Goal: Transaction & Acquisition: Book appointment/travel/reservation

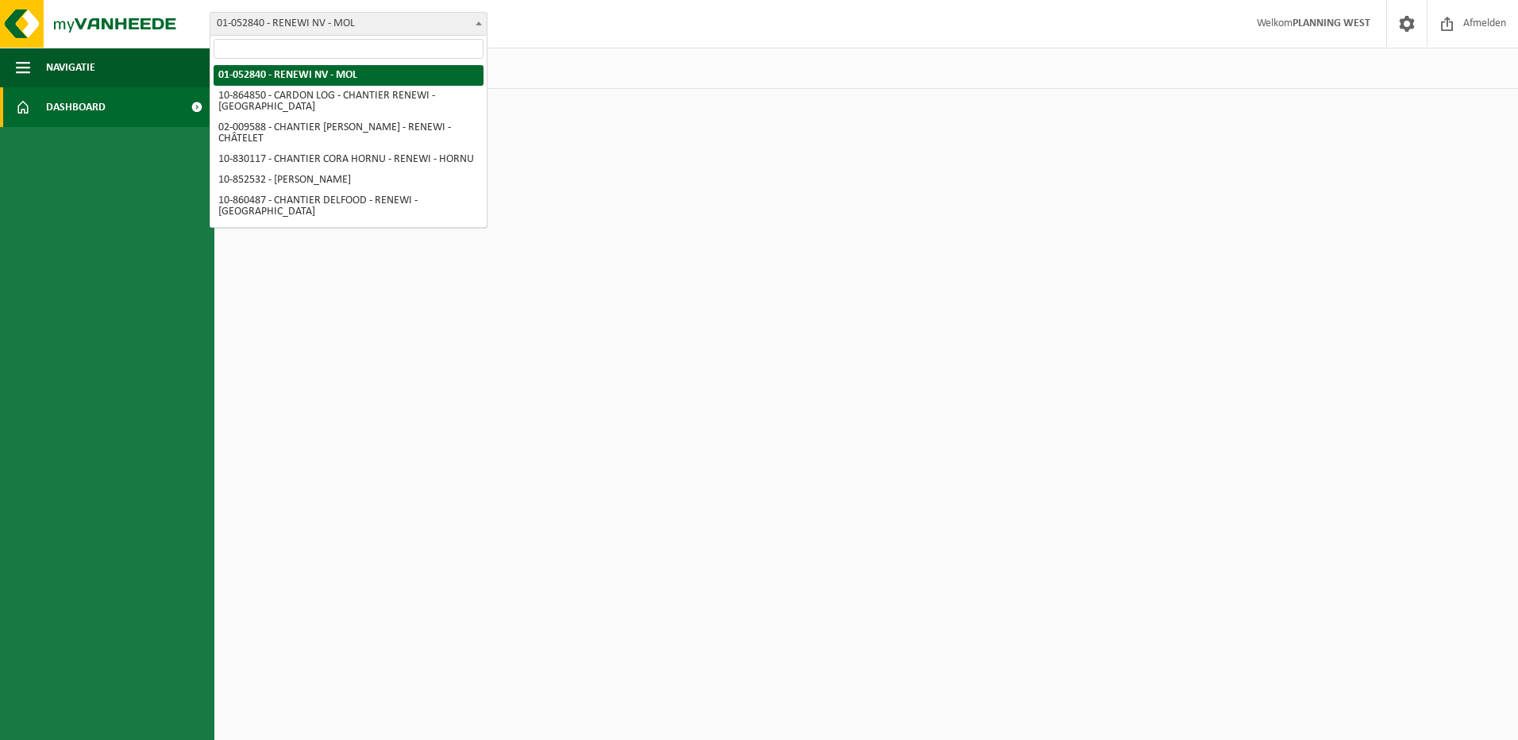
click at [410, 33] on span "01-052840 - RENEWI NV - MOL" at bounding box center [348, 24] width 276 height 22
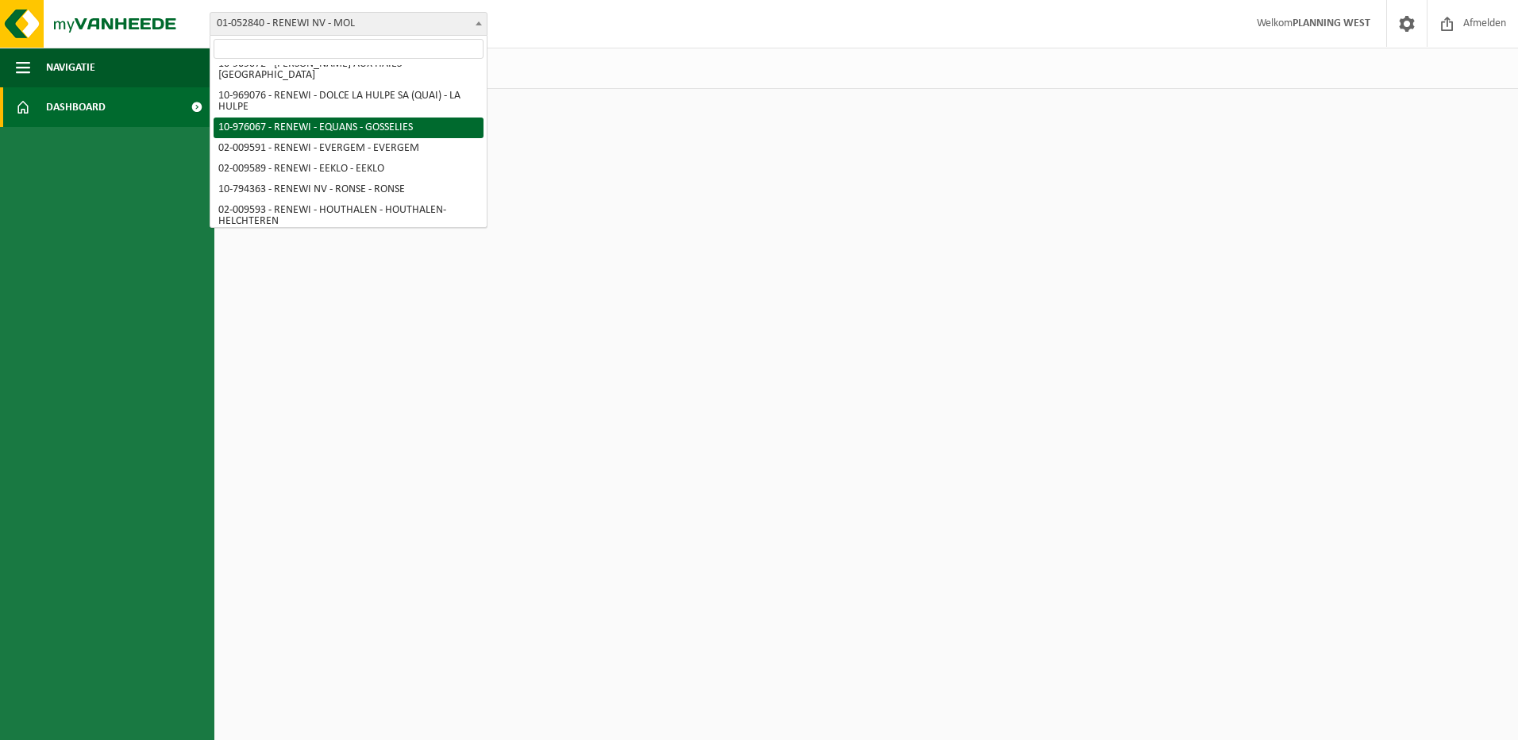
scroll to position [635, 0]
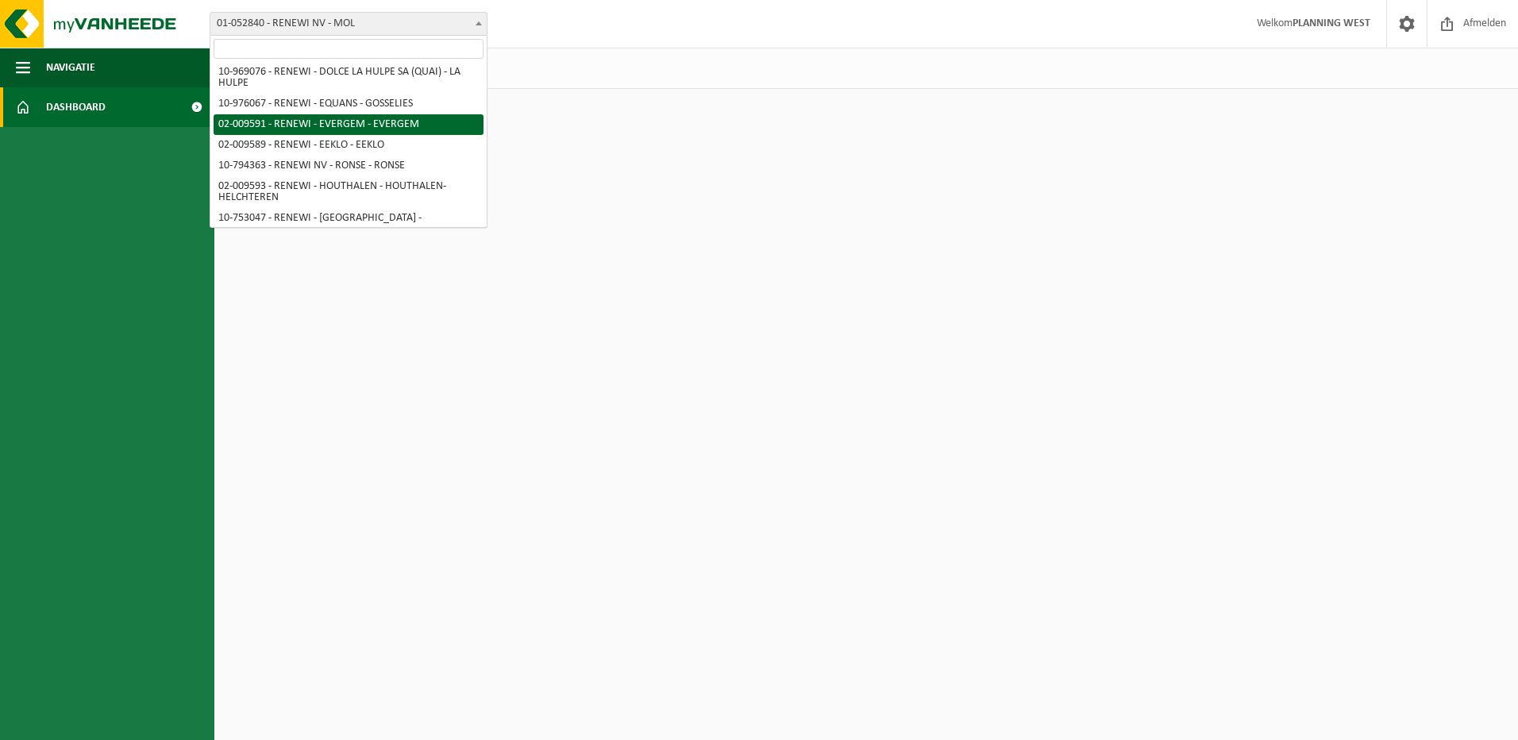
select select "1813"
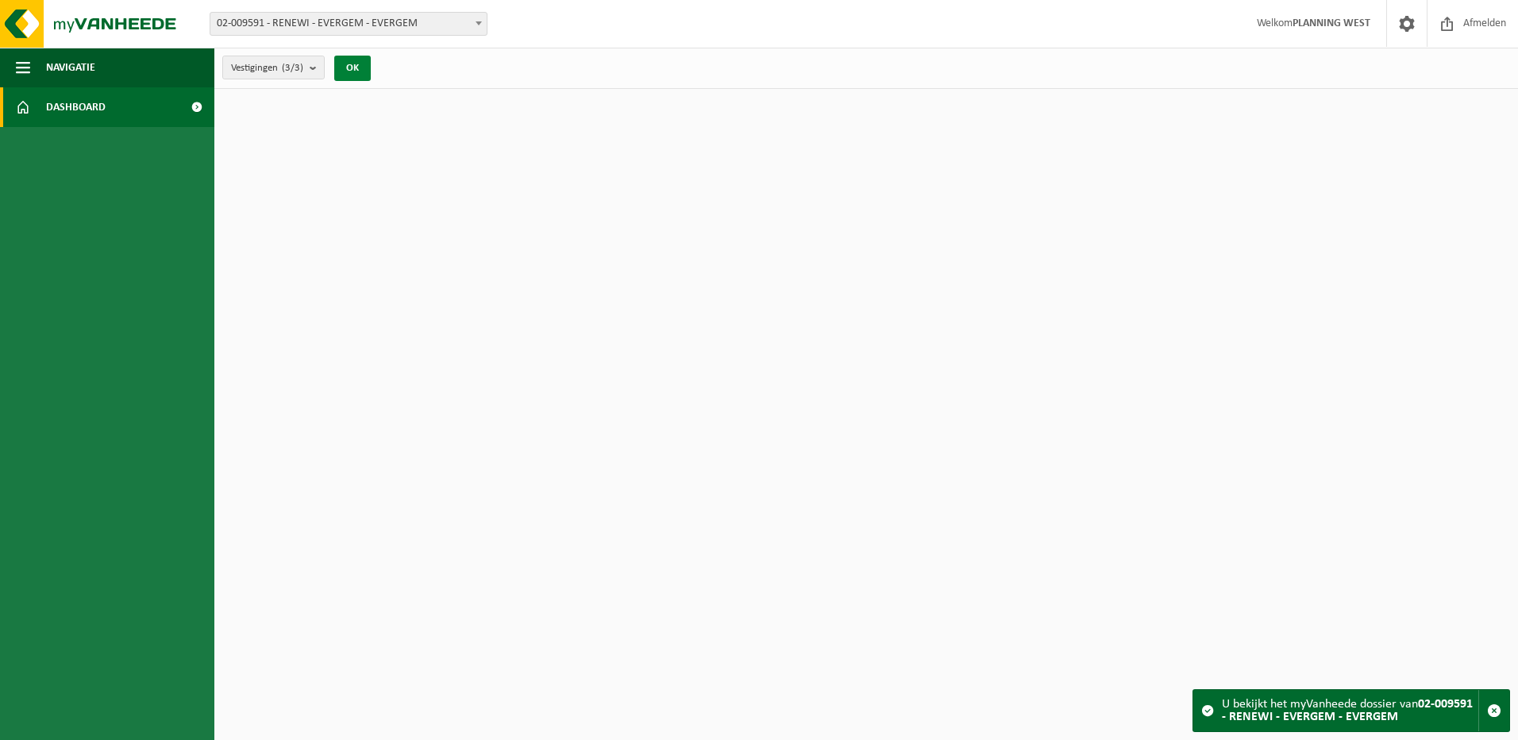
click at [359, 65] on button "OK" at bounding box center [352, 68] width 37 height 25
click at [522, 63] on div "Vestigingen (3/3) Alles selecteren Alles deselecteren Actieve selecteren RENEWI…" at bounding box center [865, 68] width 1303 height 41
click at [313, 66] on b "submit" at bounding box center [317, 67] width 14 height 22
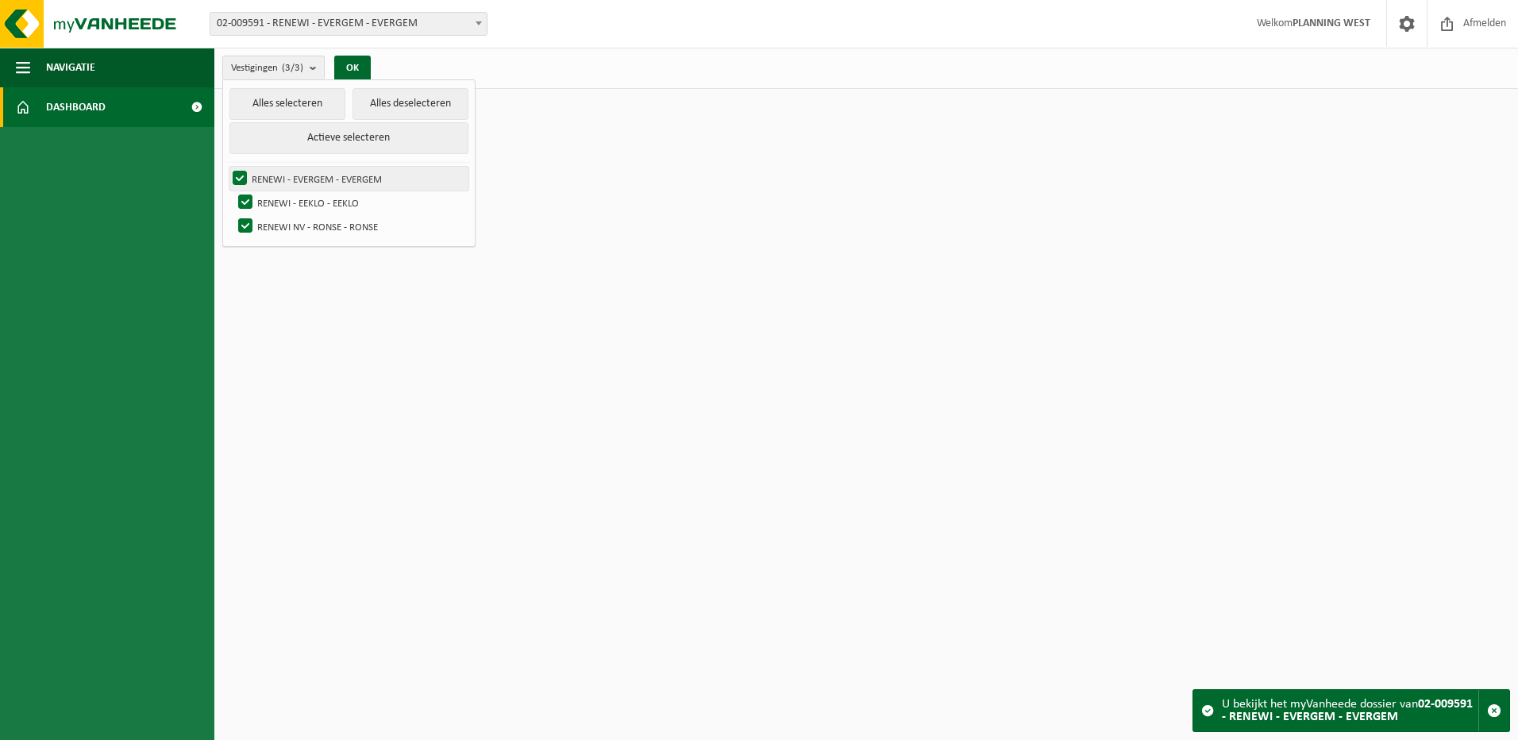
click at [310, 180] on label "RENEWI - EVERGEM - EVERGEM" at bounding box center [348, 179] width 239 height 24
click at [227, 167] on input "RENEWI - EVERGEM - EVERGEM" at bounding box center [226, 166] width 1 height 1
click at [254, 179] on label "RENEWI - EVERGEM - EVERGEM" at bounding box center [348, 179] width 239 height 24
click at [227, 167] on input "RENEWI - EVERGEM - EVERGEM" at bounding box center [226, 166] width 1 height 1
checkbox input "true"
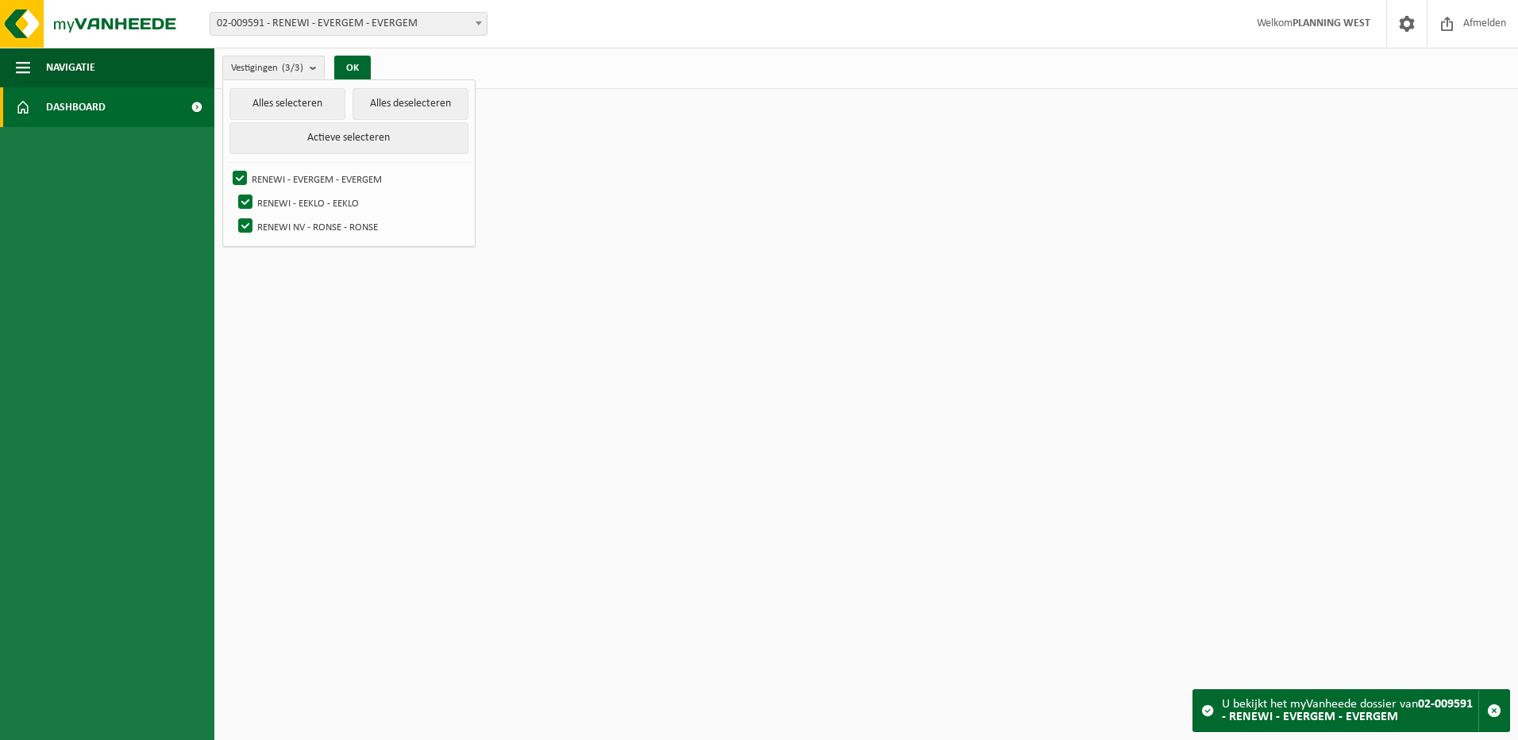
drag, startPoint x: 1015, startPoint y: 218, endPoint x: 1137, endPoint y: 338, distance: 171.2
click at [1019, 222] on html "Vestiging: 01-052840 - RENEWI NV - MOL 10-864850 - CARDON LOG - CHANTIER RENEWI…" at bounding box center [759, 370] width 1518 height 740
click at [1494, 710] on span "button" at bounding box center [1494, 710] width 14 height 14
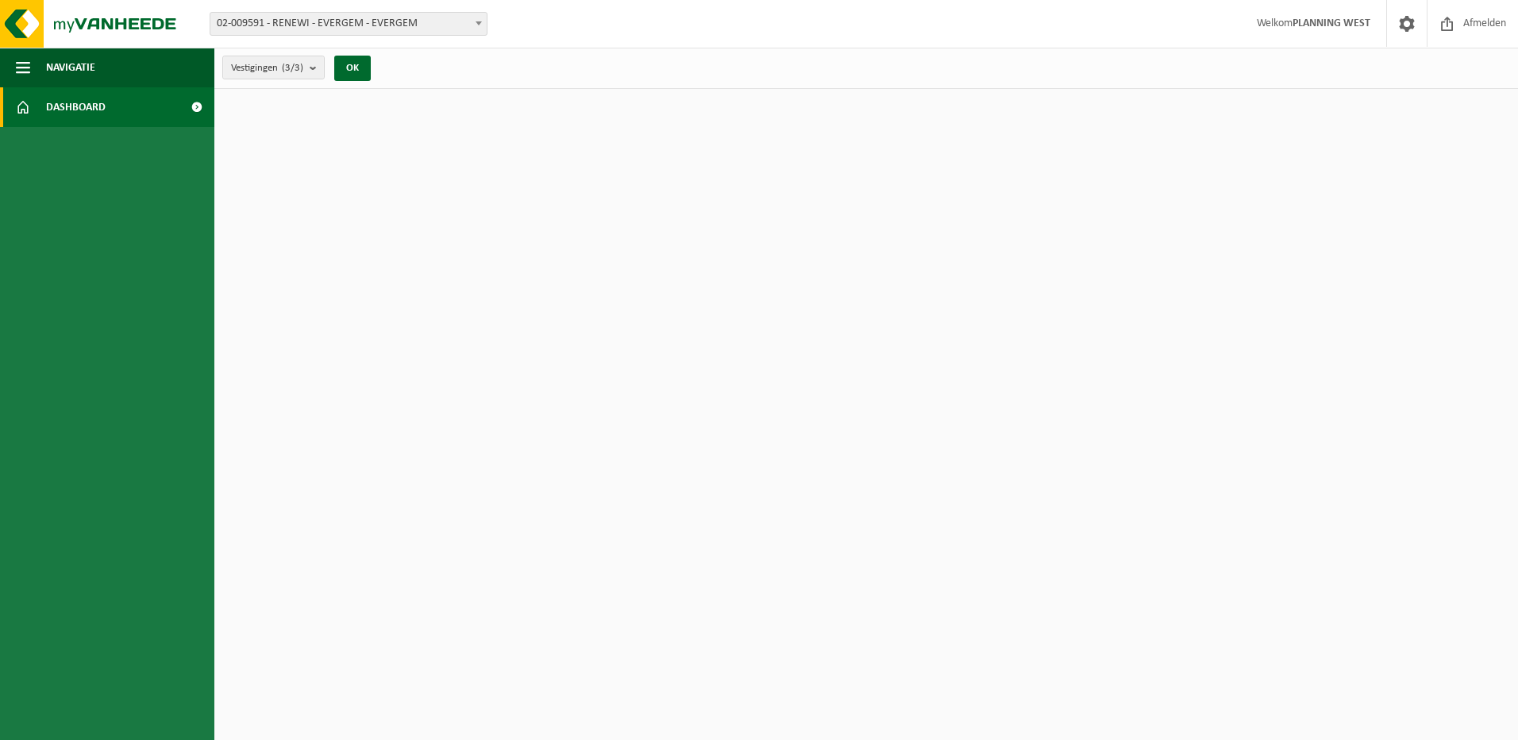
drag, startPoint x: 410, startPoint y: 116, endPoint x: 418, endPoint y: 107, distance: 11.8
click at [413, 114] on html "Vestiging: 01-052840 - RENEWI NV - MOL 10-864850 - CARDON LOG - CHANTIER RENEWI…" at bounding box center [759, 370] width 1518 height 740
click at [1338, 24] on strong "PLANNING WEST" at bounding box center [1331, 23] width 78 height 12
click at [1469, 24] on span "Afmelden" at bounding box center [1484, 23] width 51 height 47
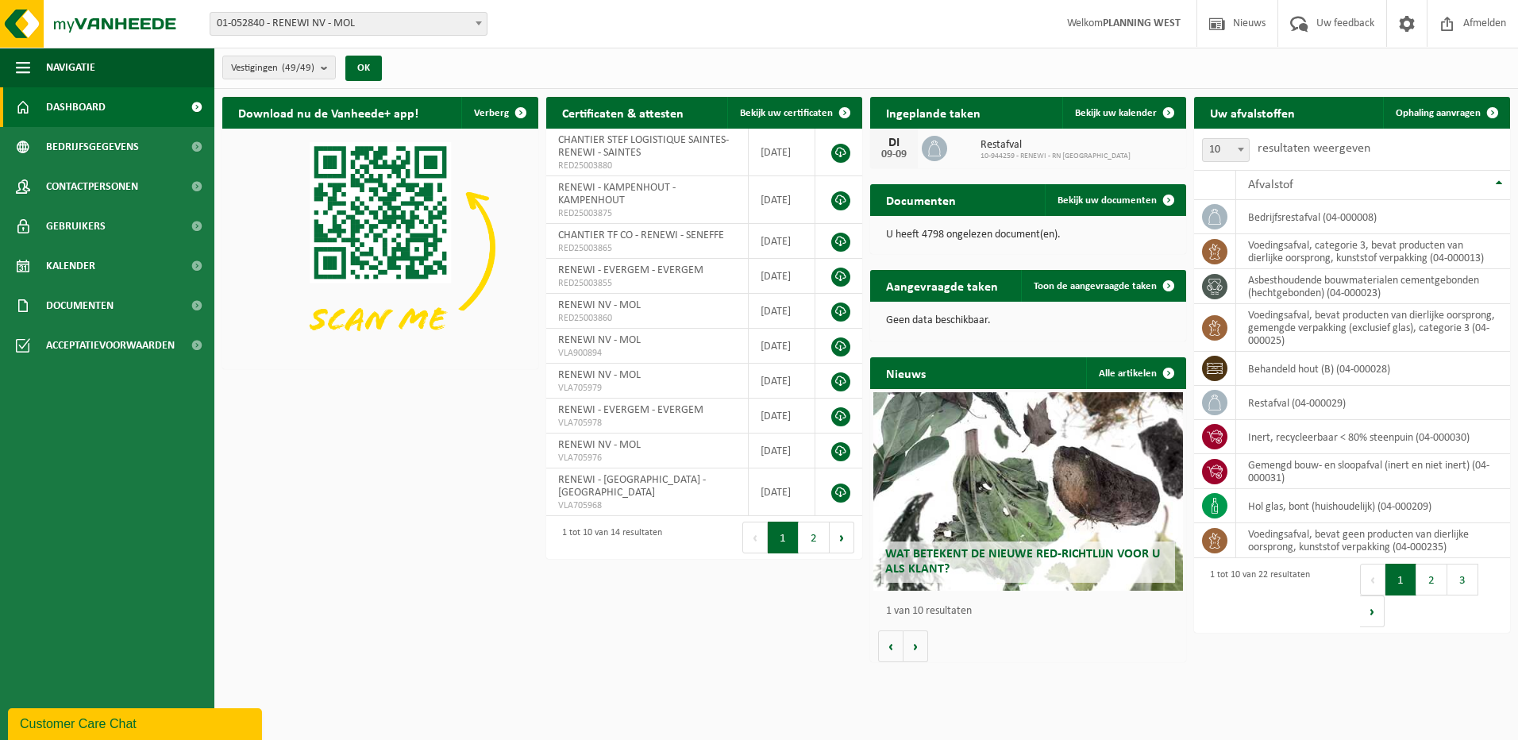
click at [466, 23] on span "01-052840 - RENEWI NV - MOL" at bounding box center [348, 24] width 276 height 22
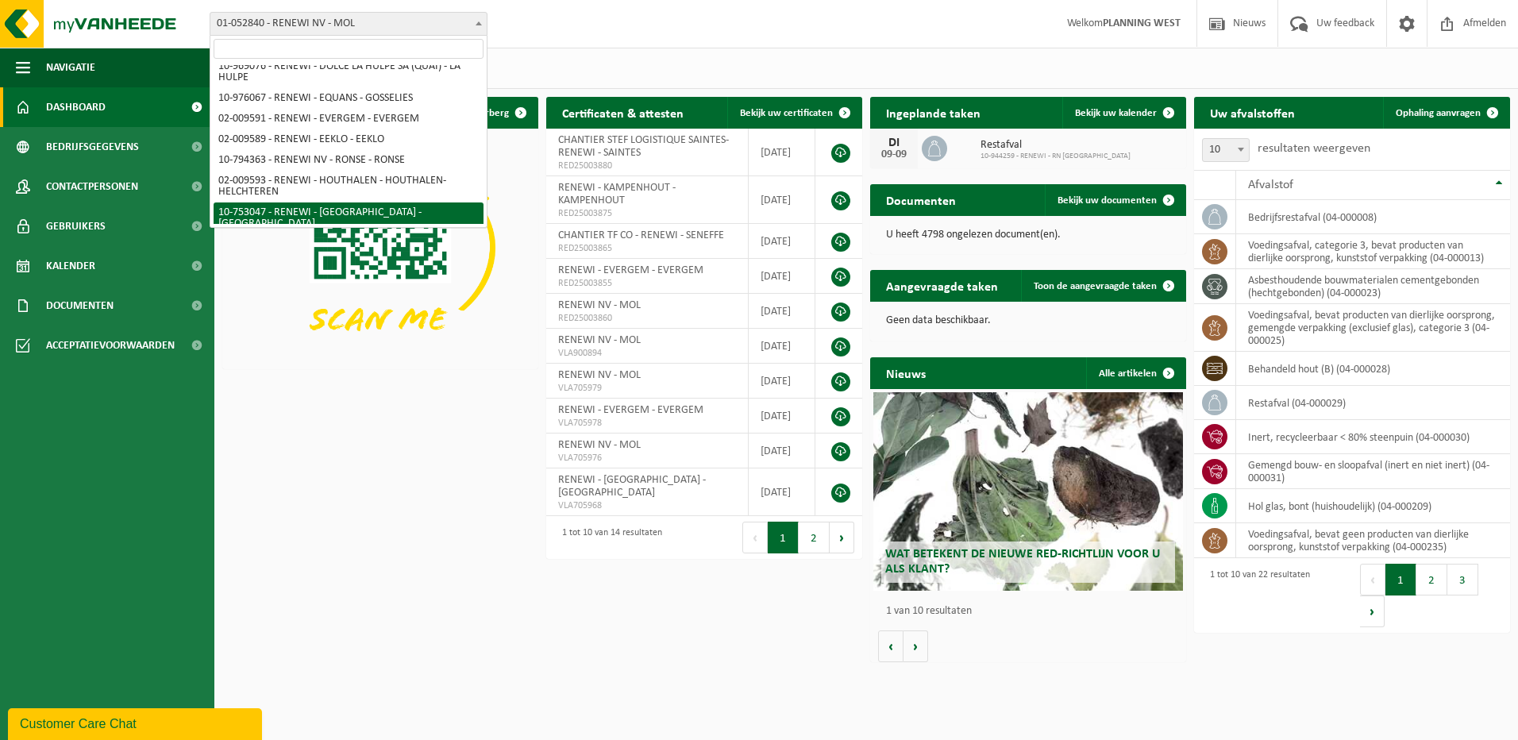
scroll to position [619, 0]
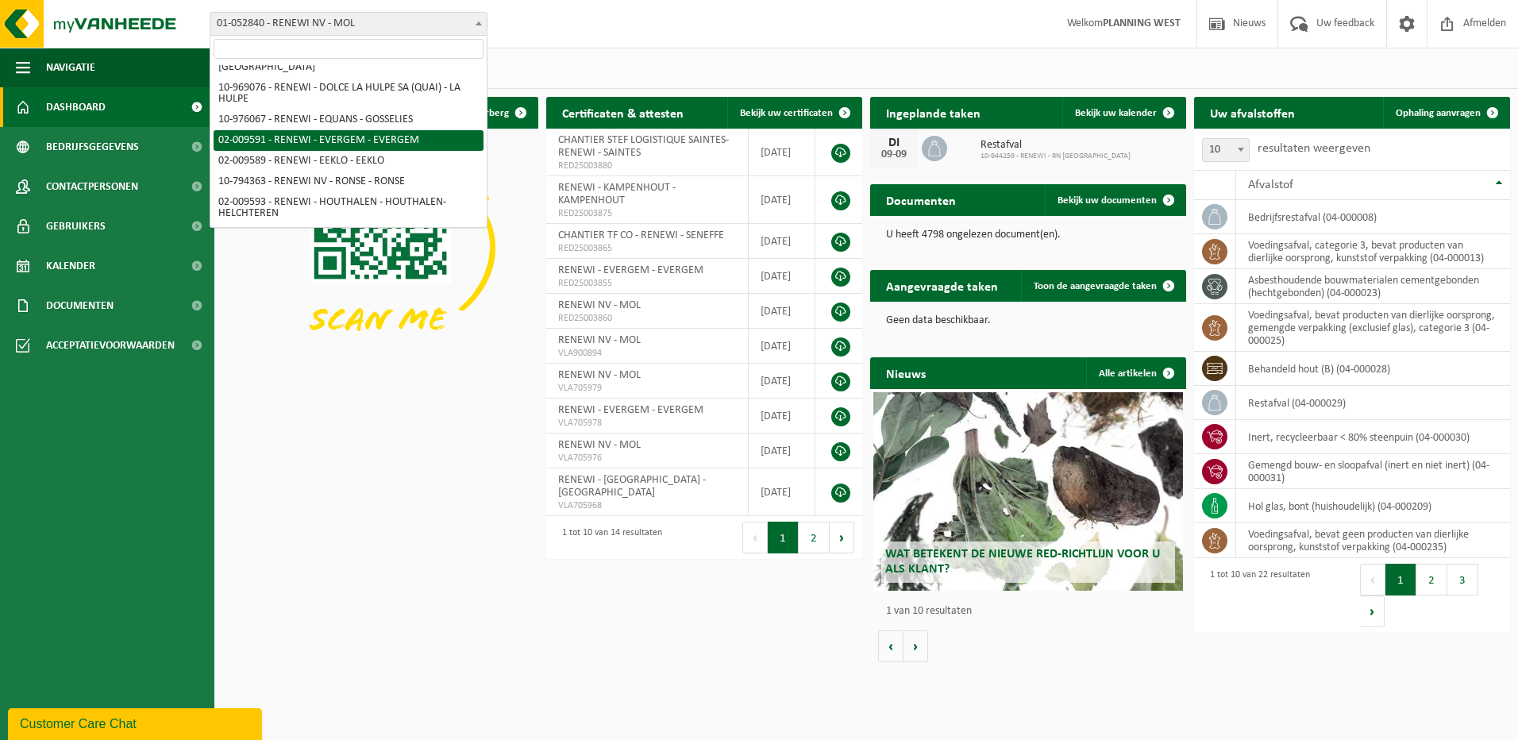
select select "1813"
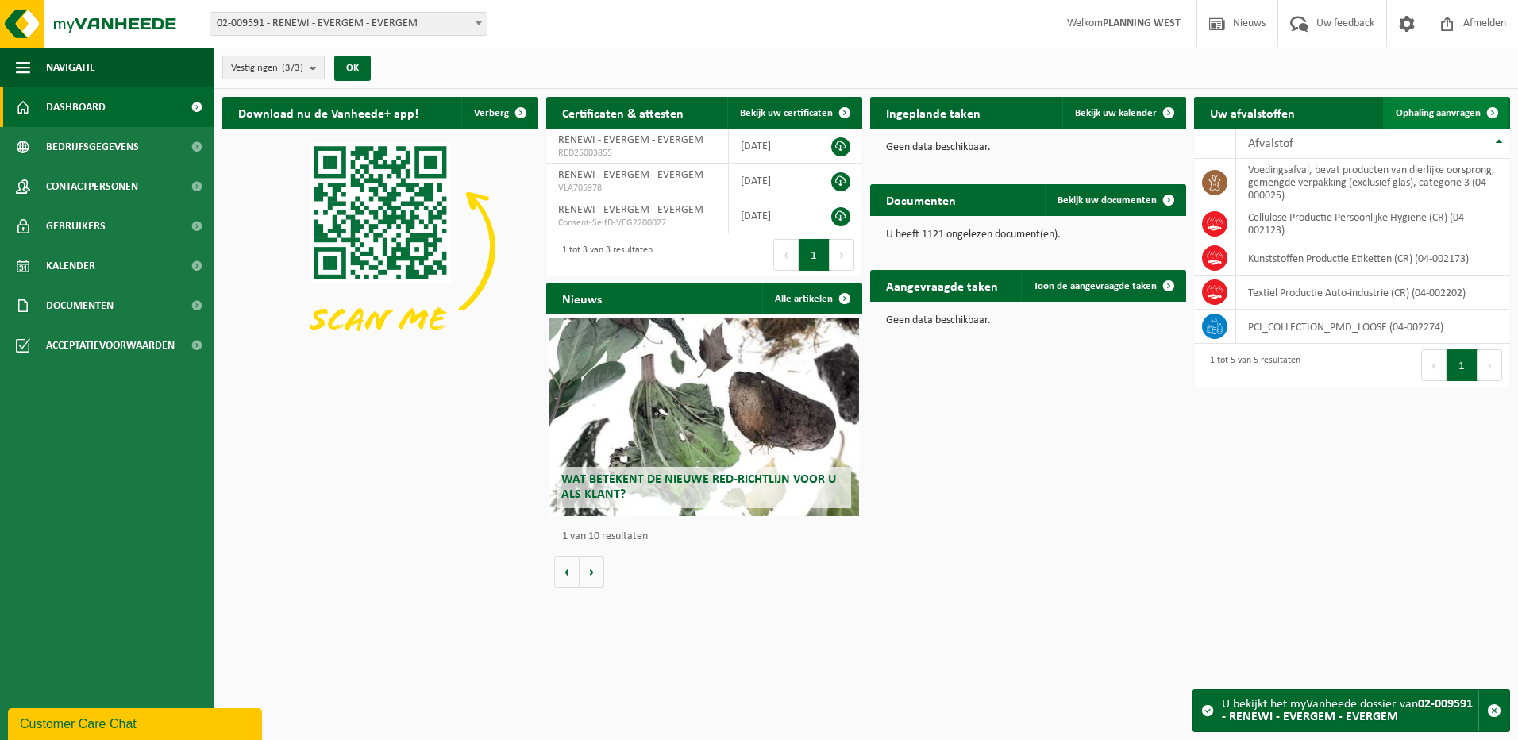
click at [1461, 110] on span "Ophaling aanvragen" at bounding box center [1437, 113] width 85 height 10
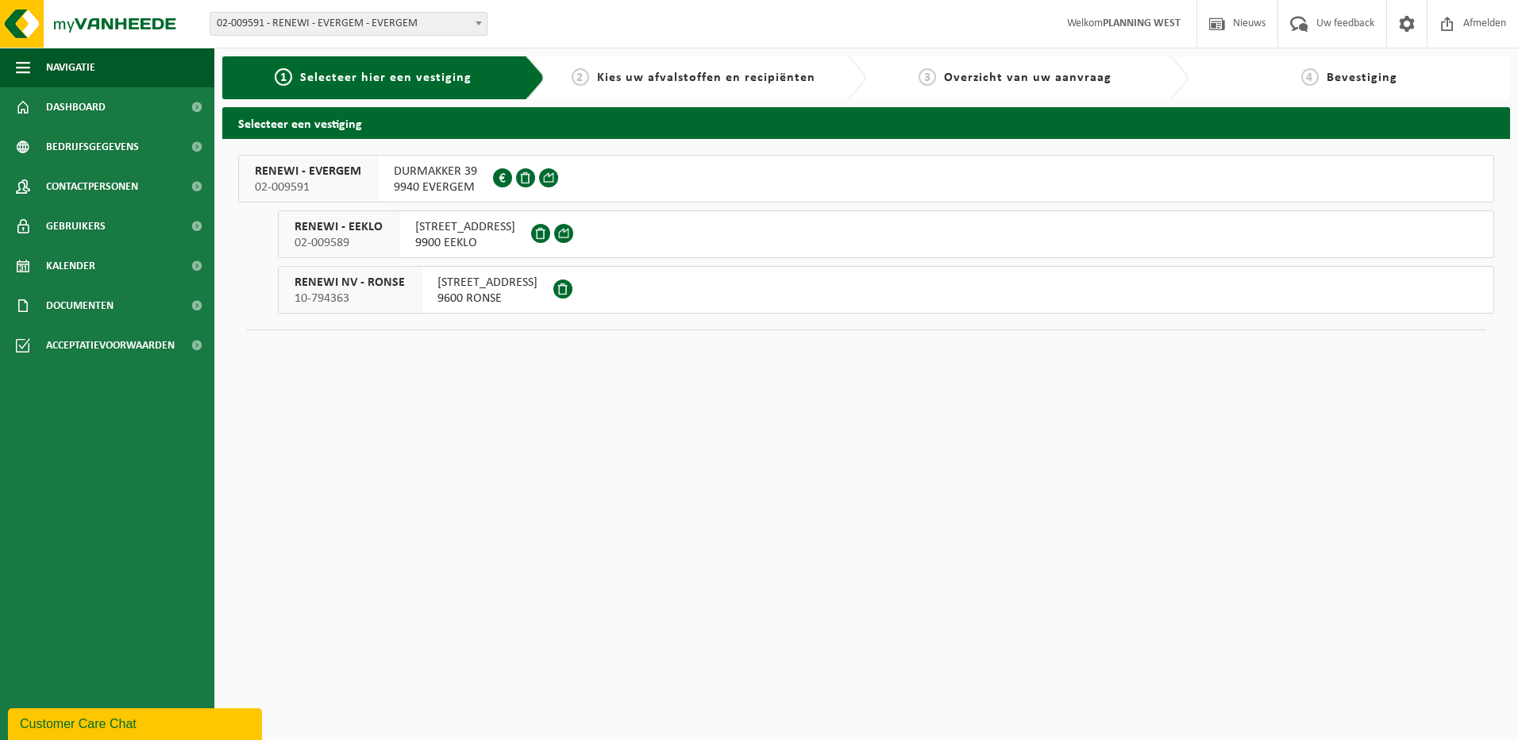
click at [373, 177] on div "RENEWI - EVERGEM 02-009591" at bounding box center [308, 179] width 139 height 46
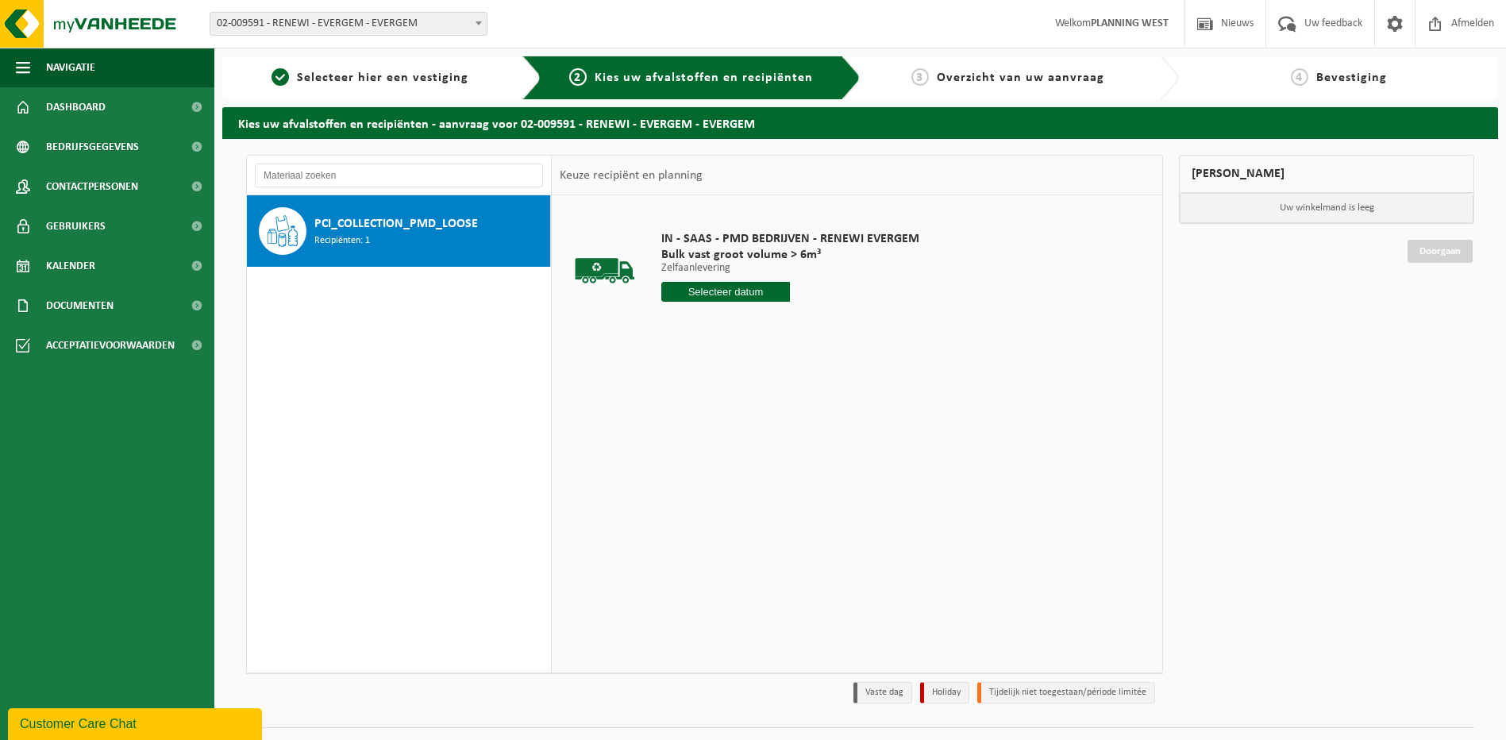
click at [707, 283] on input "text" at bounding box center [725, 292] width 129 height 20
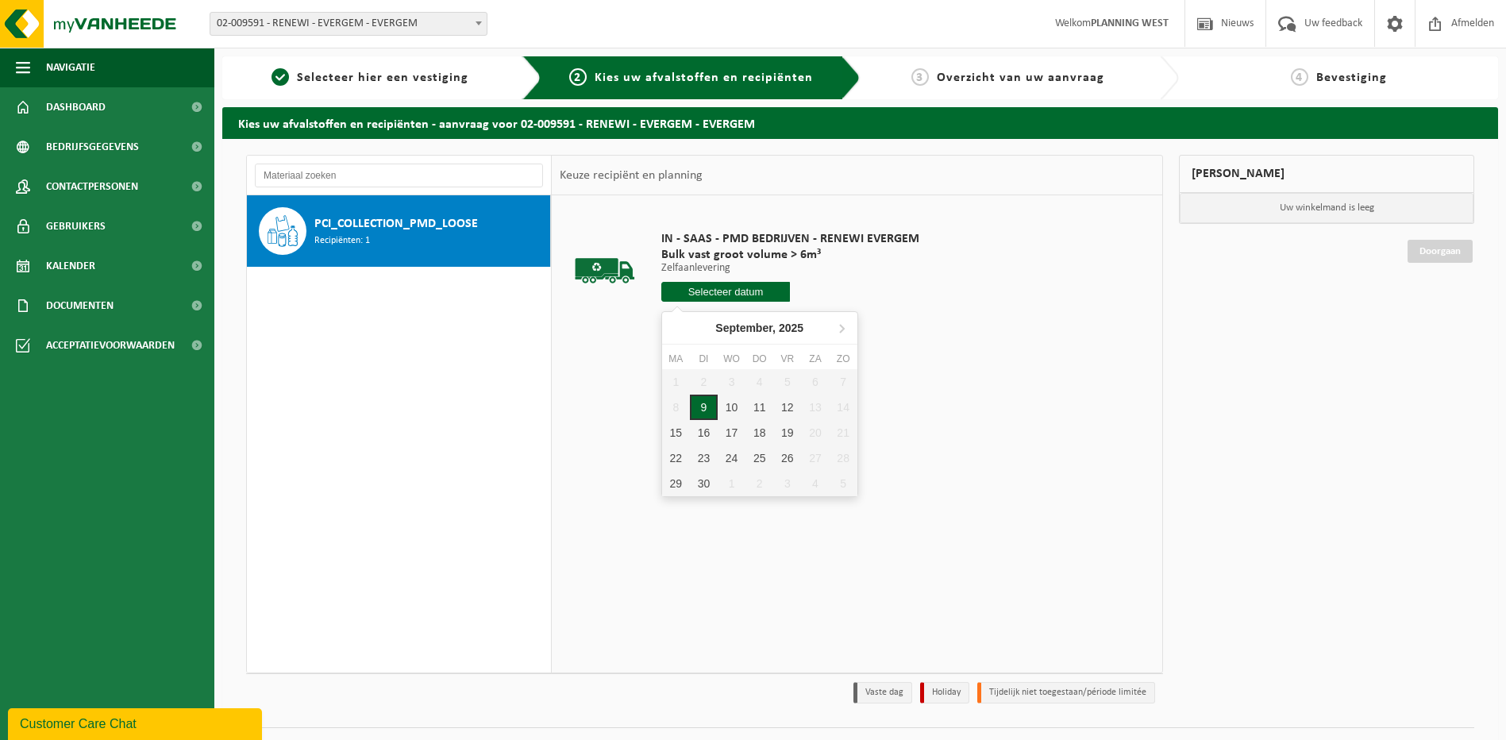
click at [712, 410] on div "9" at bounding box center [704, 407] width 28 height 25
type input "Van [DATE]"
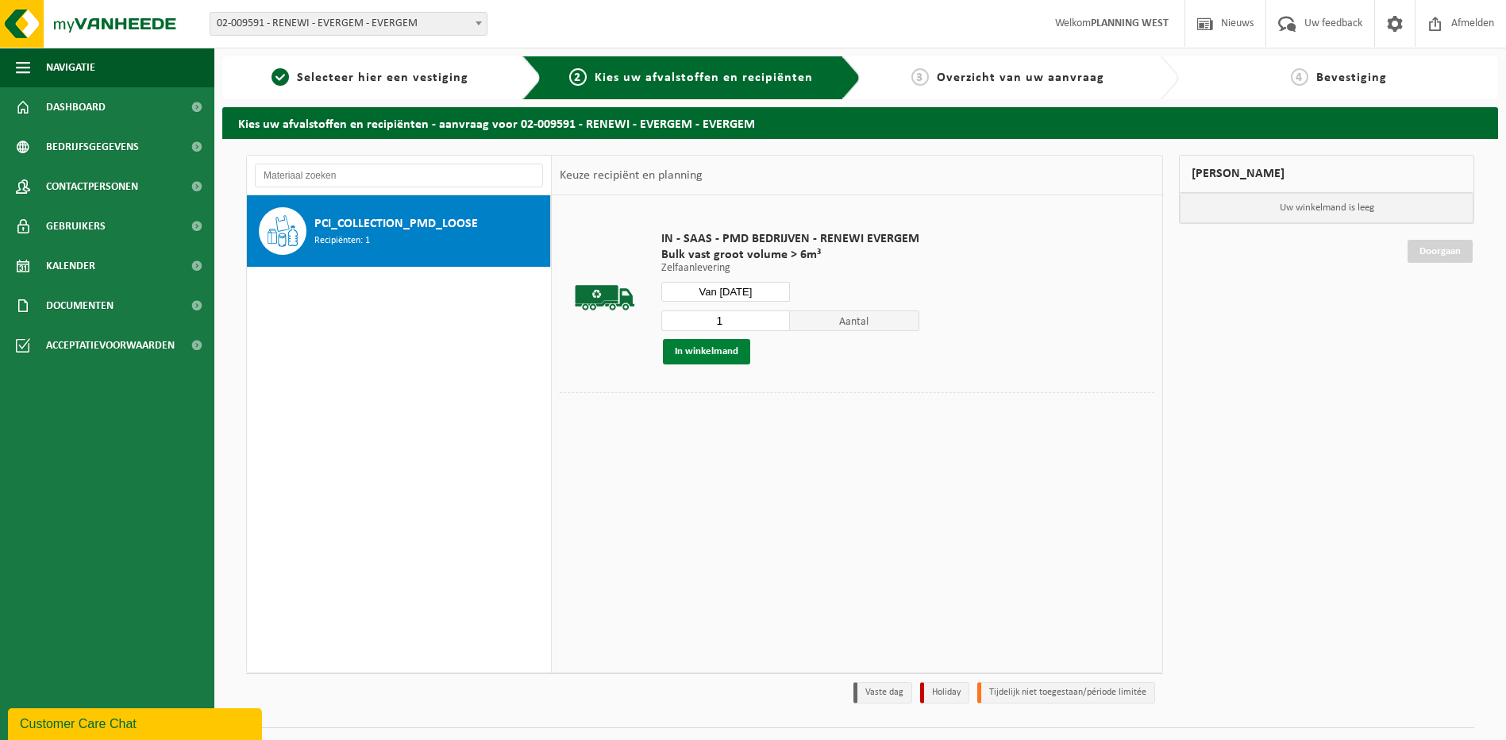
click at [679, 349] on button "In winkelmand" at bounding box center [706, 351] width 87 height 25
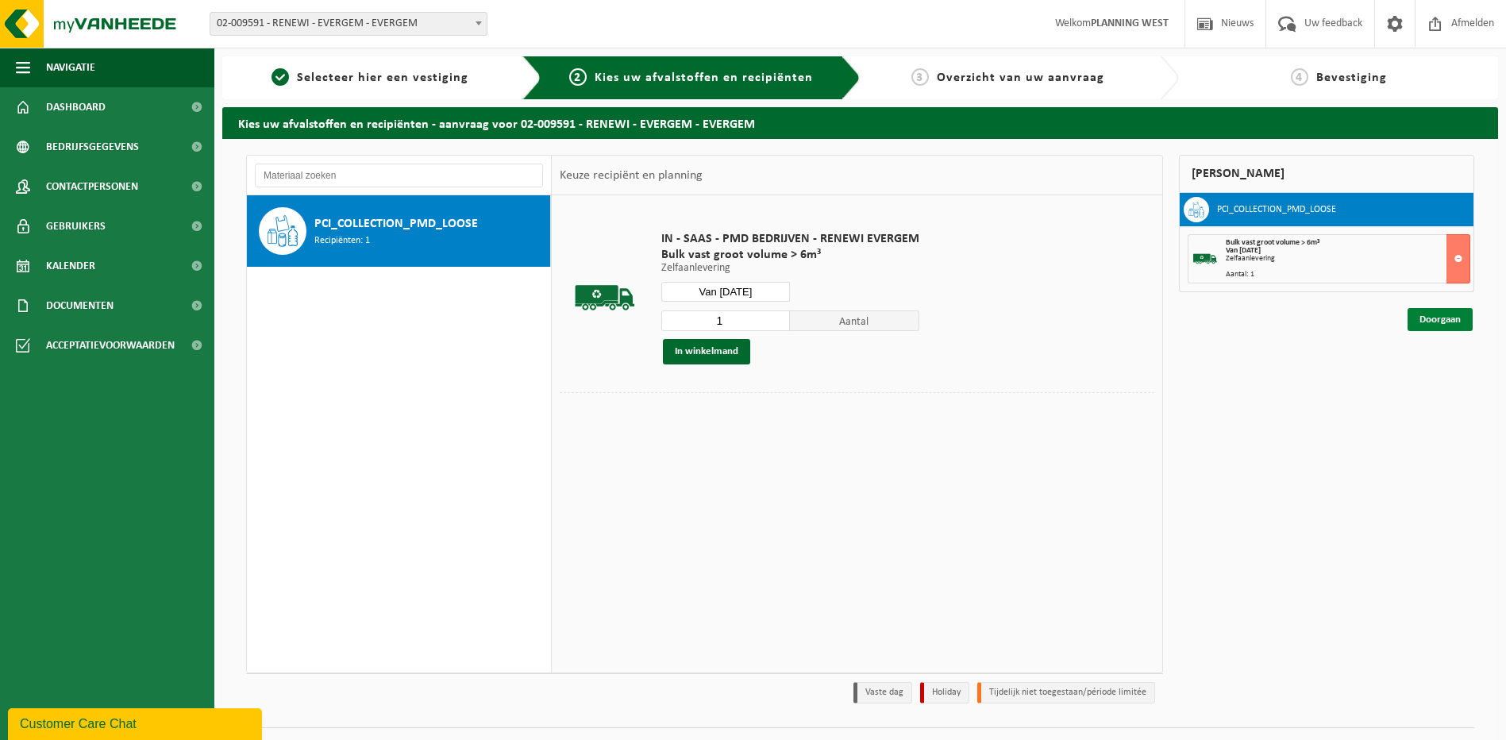
click at [1440, 323] on link "Doorgaan" at bounding box center [1439, 319] width 65 height 23
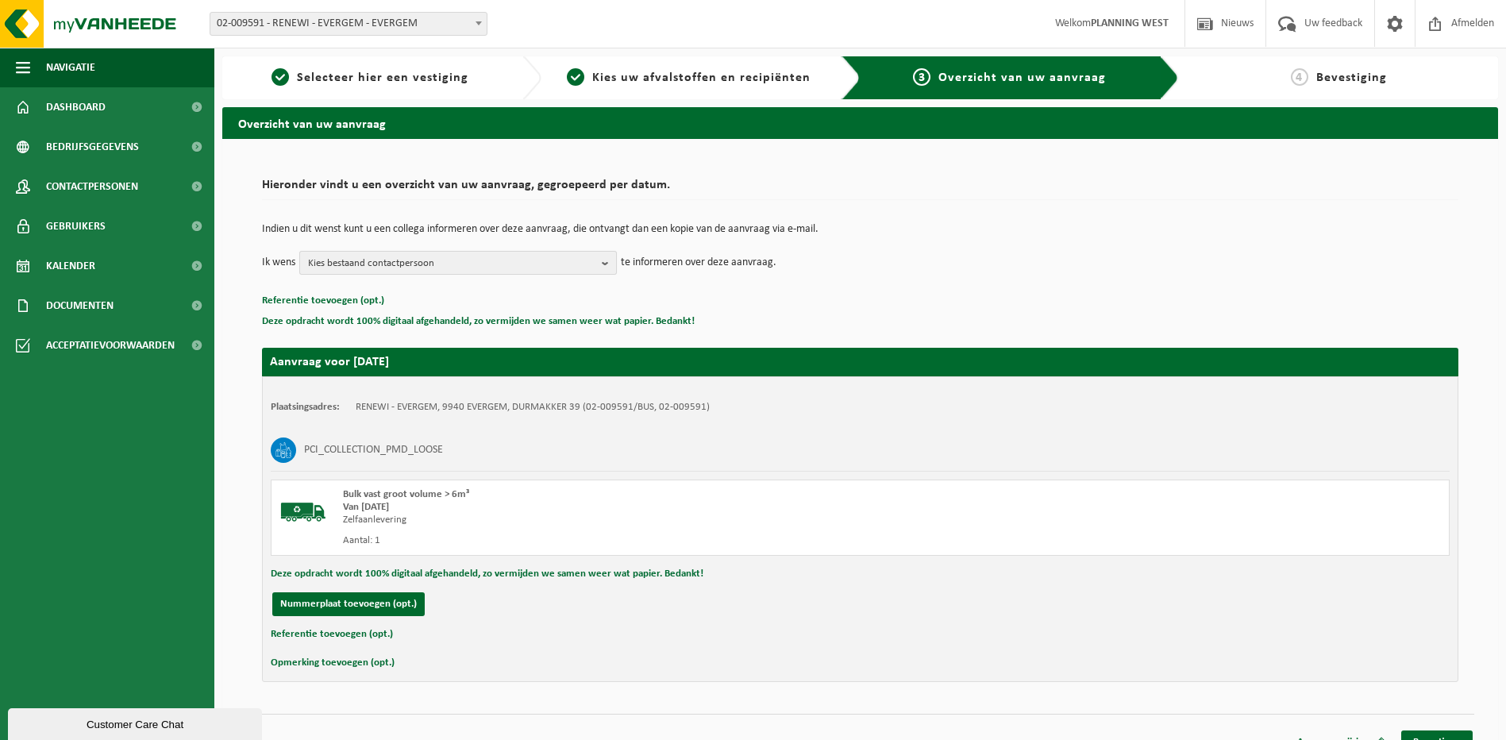
click at [463, 266] on span "Kies bestaand contactpersoon" at bounding box center [451, 264] width 287 height 24
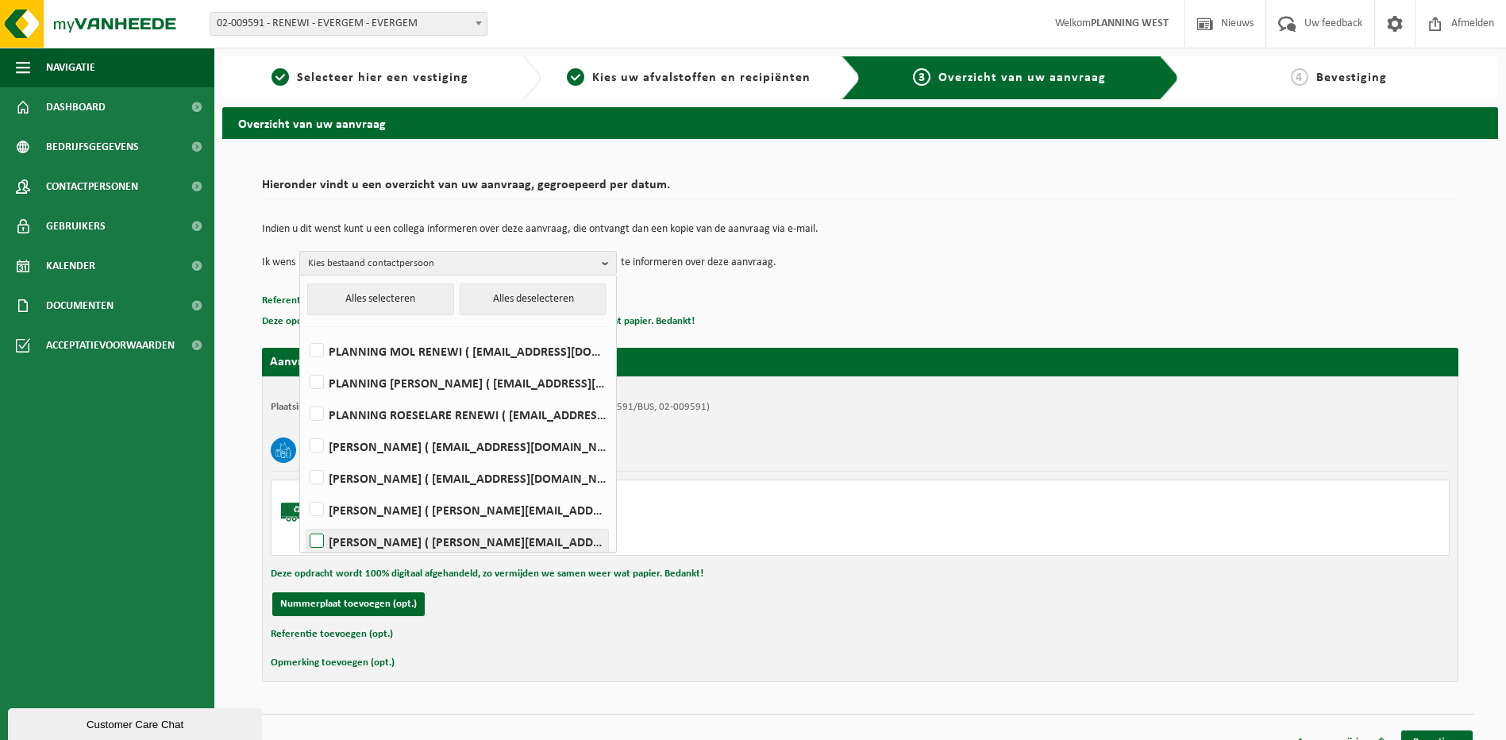
click at [321, 541] on label "PAUL CORNELISSEN ( paul.cornelissen@renewi.com )" at bounding box center [457, 541] width 302 height 24
click at [304, 522] on input "PAUL CORNELISSEN ( paul.cornelissen@renewi.com )" at bounding box center [303, 521] width 1 height 1
checkbox input "true"
click at [1201, 448] on div "PCI_COLLECTION_PMD_LOOSE" at bounding box center [860, 449] width 1179 height 41
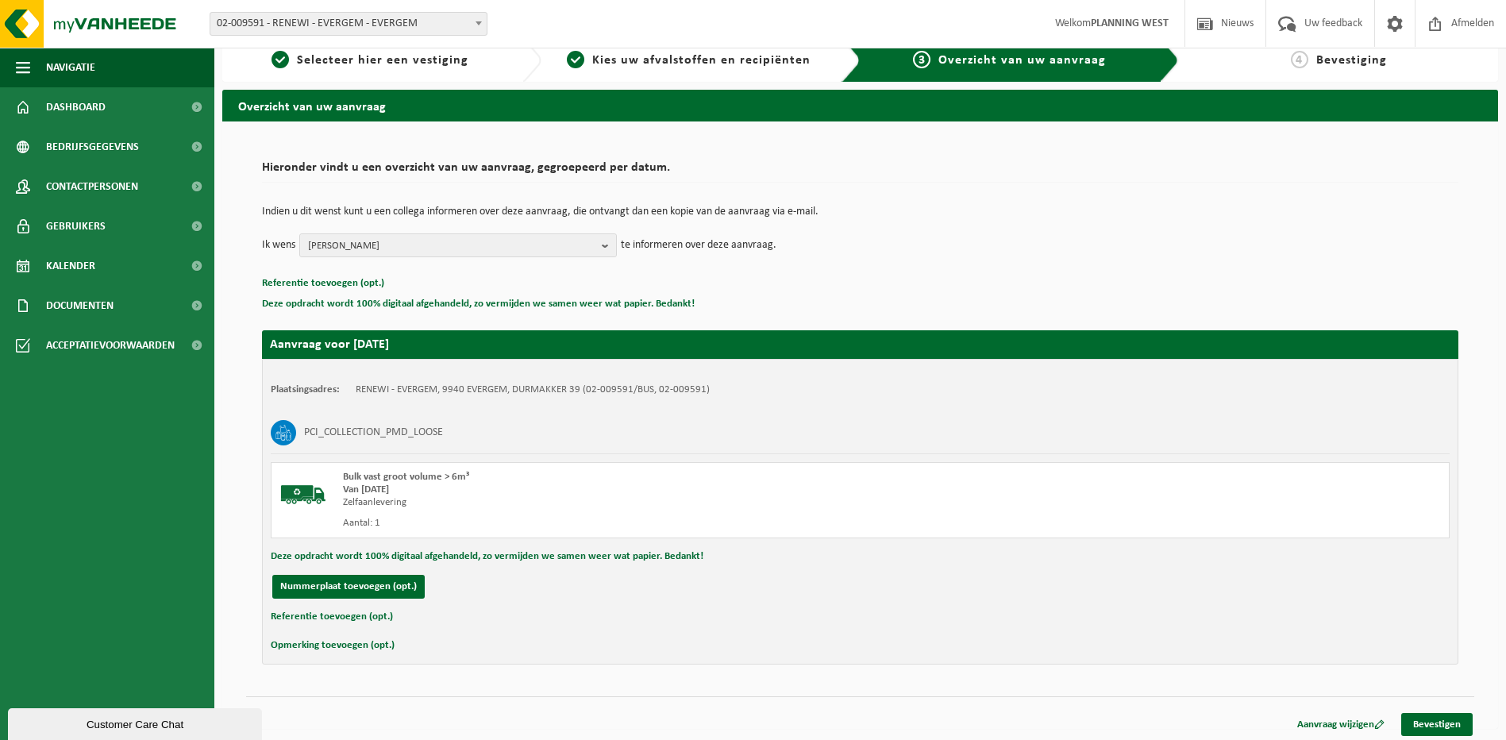
scroll to position [22, 0]
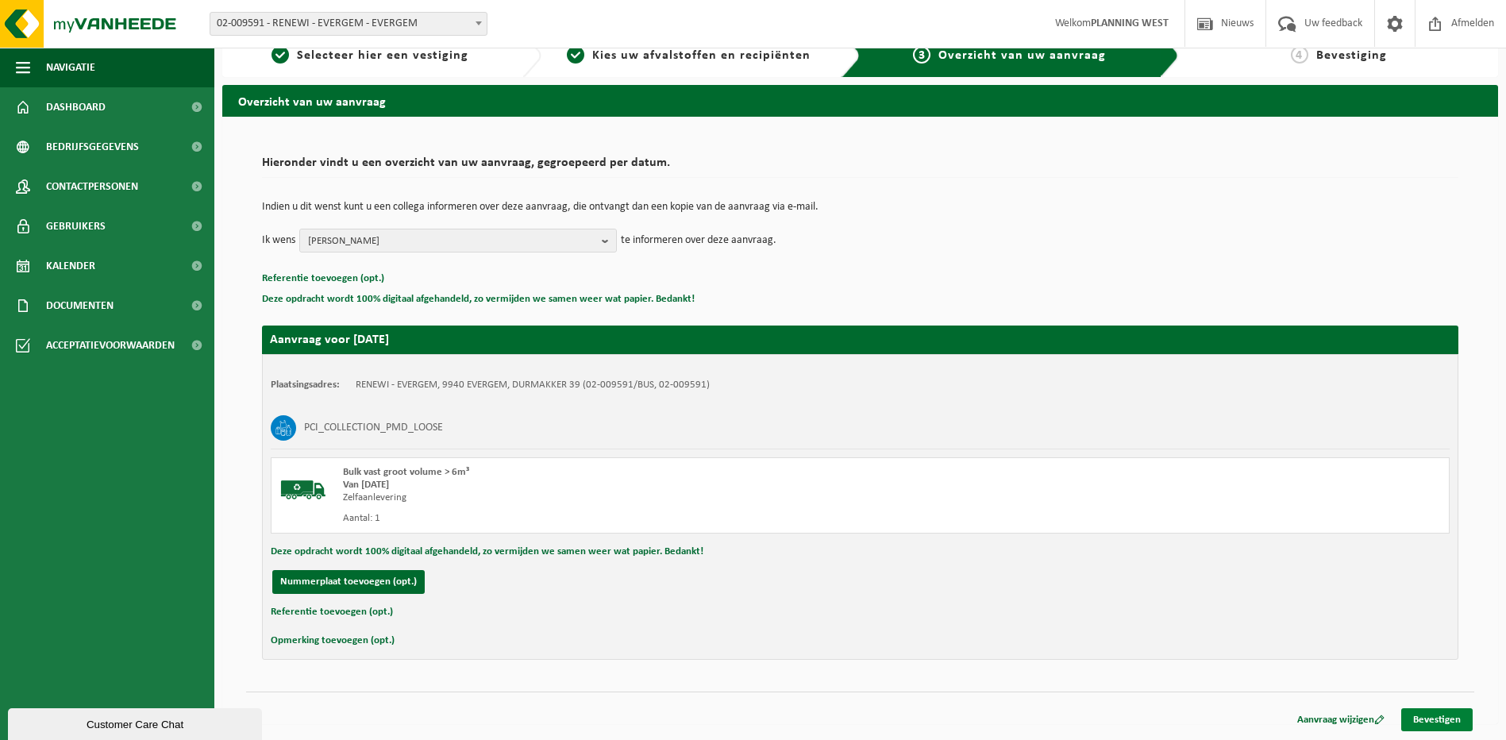
click at [1424, 724] on link "Bevestigen" at bounding box center [1436, 719] width 71 height 23
